Goal: Find specific page/section: Find specific page/section

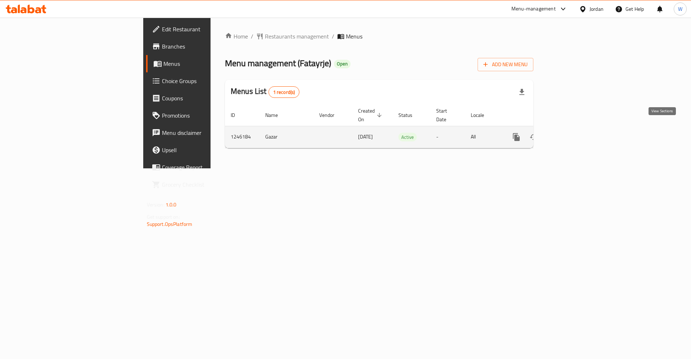
click at [577, 129] on link "enhanced table" at bounding box center [568, 137] width 17 height 17
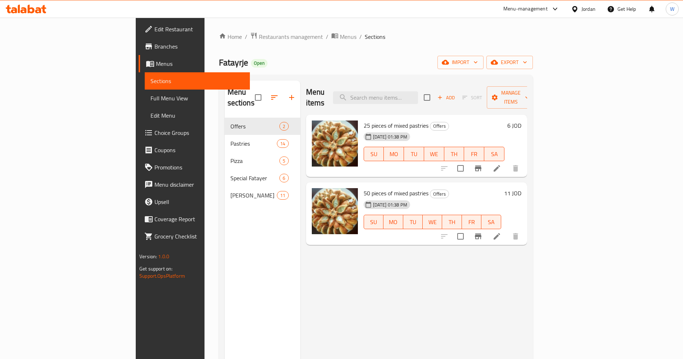
click at [442, 280] on div "Menu items Add Sort Manage items 25 pieces of mixed pastries Offers [DATE] 01:3…" at bounding box center [413, 260] width 227 height 359
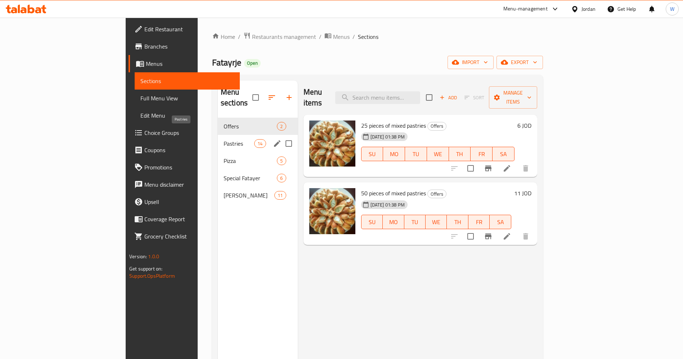
click at [224, 139] on span "Pastries" at bounding box center [239, 143] width 31 height 9
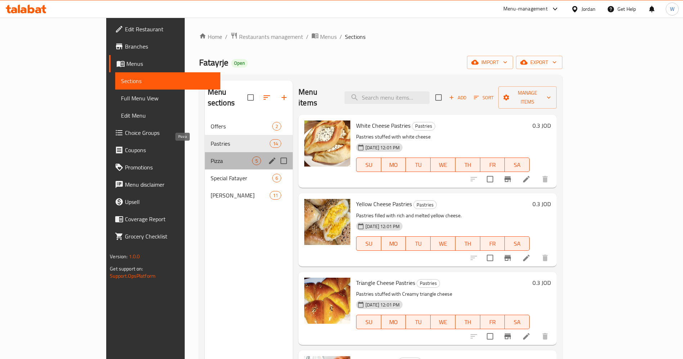
click at [211, 157] on span "Pizza" at bounding box center [231, 161] width 41 height 9
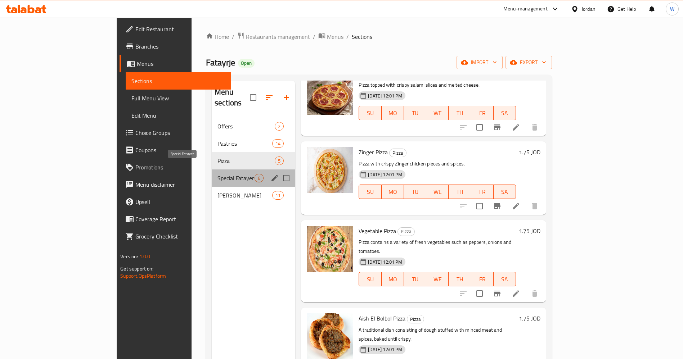
click at [217, 174] on span "Special Fatayer" at bounding box center [235, 178] width 37 height 9
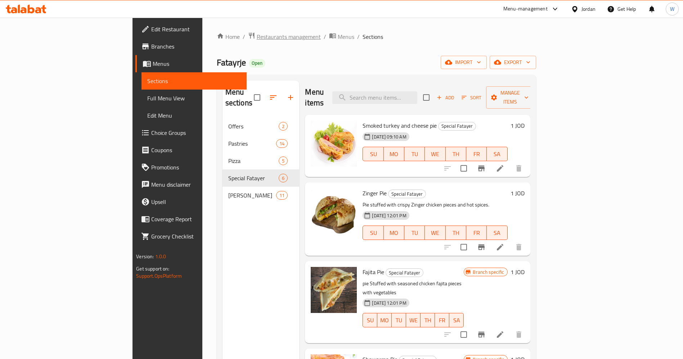
click at [257, 37] on span "Restaurants management" at bounding box center [289, 36] width 64 height 9
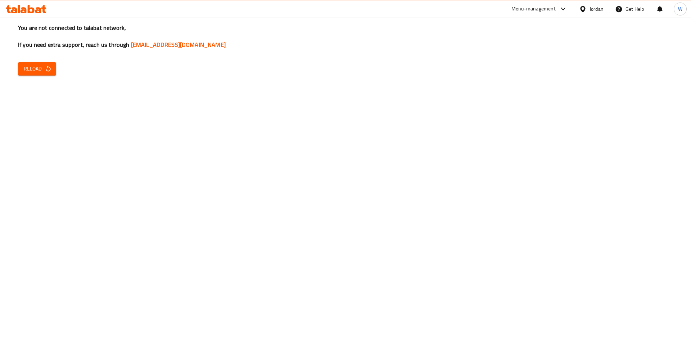
click at [34, 70] on span "Reload" at bounding box center [37, 68] width 27 height 9
click at [33, 66] on span "Reload" at bounding box center [37, 68] width 27 height 9
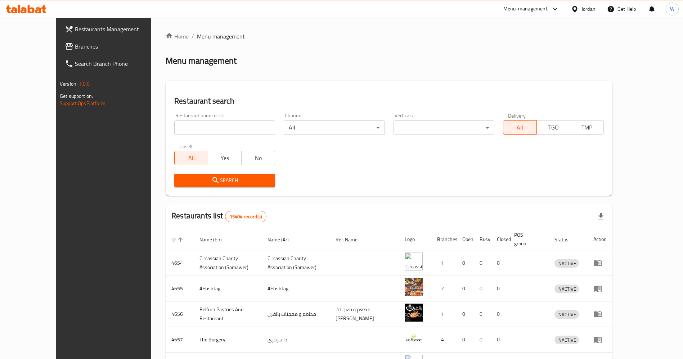
drag, startPoint x: 0, startPoint y: 0, endPoint x: 171, endPoint y: 127, distance: 213.3
click at [174, 127] on input "search" at bounding box center [224, 128] width 101 height 14
click button "Search" at bounding box center [224, 180] width 101 height 13
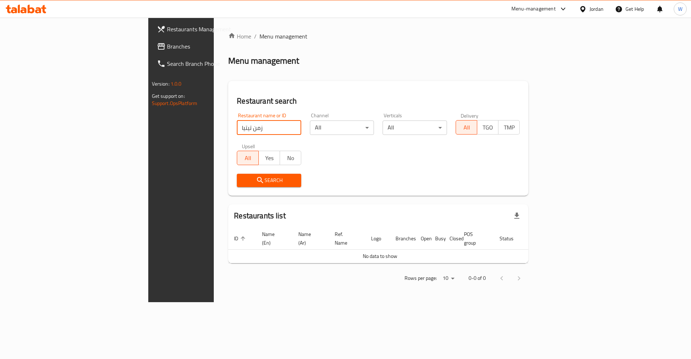
click at [237, 130] on input "زمن تيتيا" at bounding box center [269, 128] width 64 height 14
click button "Search" at bounding box center [269, 180] width 64 height 13
click at [237, 123] on input "زمن تيتا" at bounding box center [269, 128] width 64 height 14
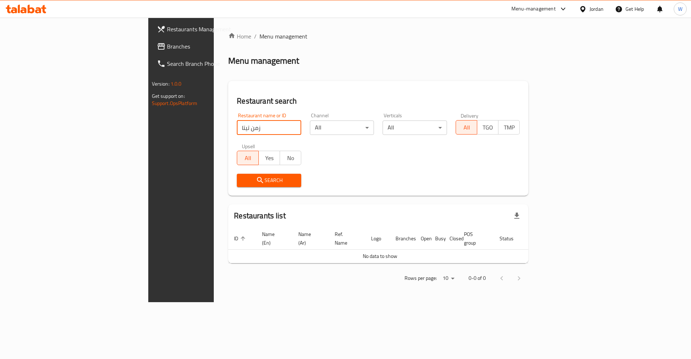
click at [237, 123] on input "زمن تيتا" at bounding box center [269, 128] width 64 height 14
click at [148, 149] on div "Restaurants Management Branches Search Branch Phone Version: 1.0.0 Get support …" at bounding box center [206, 197] width 116 height 359
click at [237, 126] on input "زمن تيتا" at bounding box center [269, 128] width 64 height 14
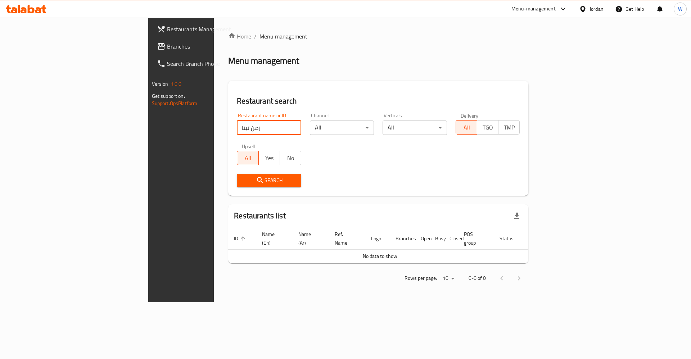
paste input "Bite Hub"
type input "Bite Hub"
click button "Search" at bounding box center [269, 180] width 64 height 13
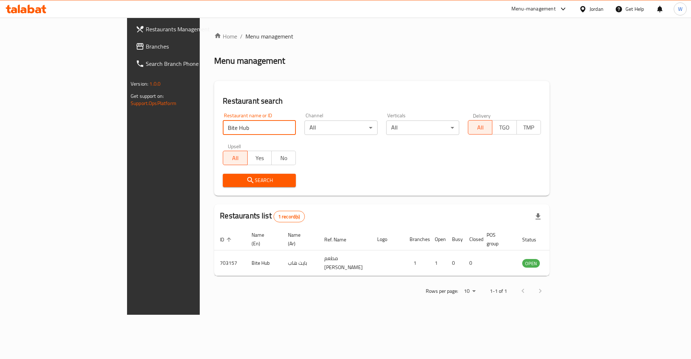
click at [482, 294] on div "Home / Menu management Menu management Restaurant search Restaurant name or ID …" at bounding box center [382, 166] width 364 height 297
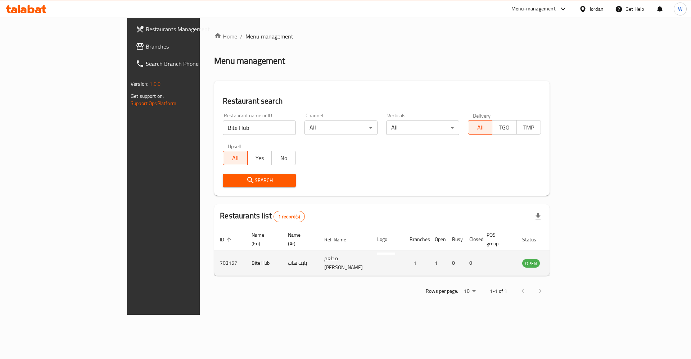
click at [214, 253] on td "703157" at bounding box center [230, 264] width 32 height 26
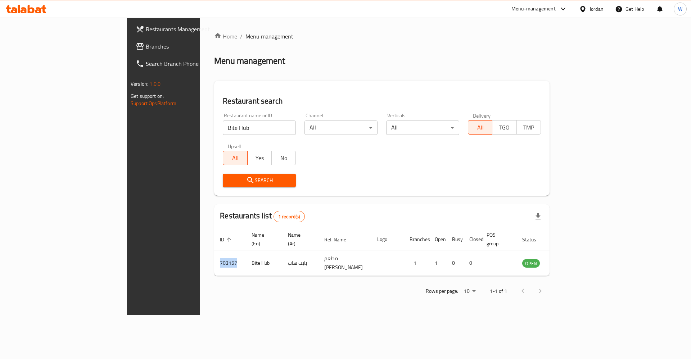
copy td "703157"
